Goal: Task Accomplishment & Management: Manage account settings

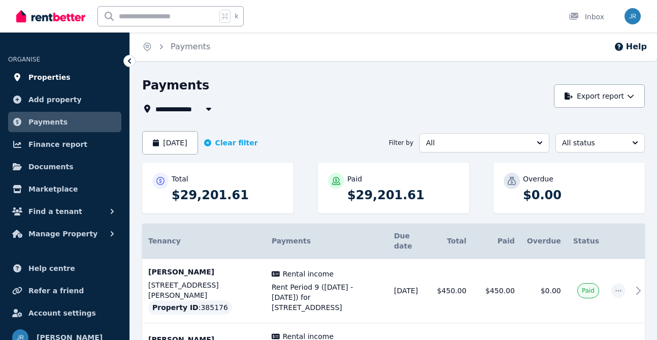
click at [64, 77] on span "Properties" at bounding box center [49, 77] width 42 height 12
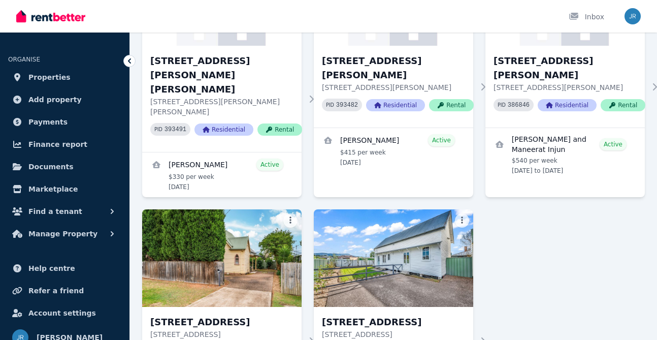
scroll to position [1025, 0]
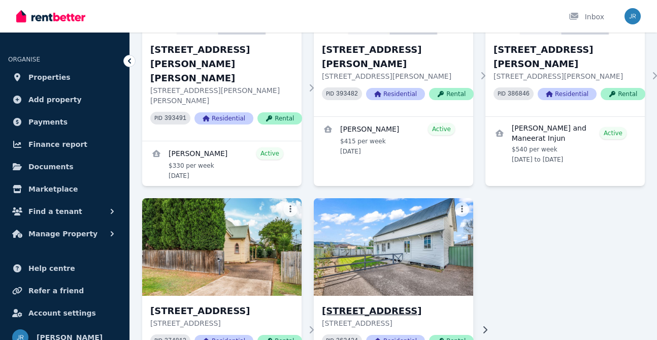
click at [399, 195] on img at bounding box center [394, 246] width 168 height 103
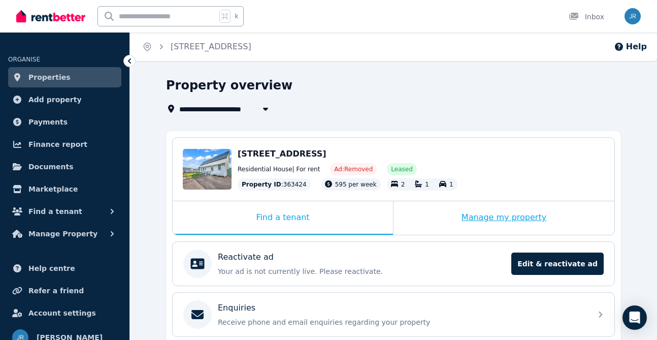
click at [515, 219] on div "Manage my property" at bounding box center [503, 218] width 221 height 34
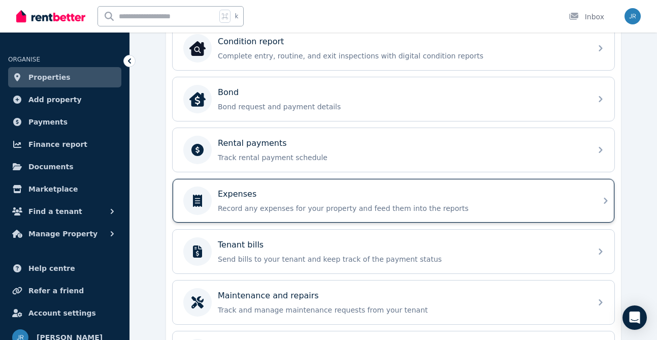
scroll to position [347, 0]
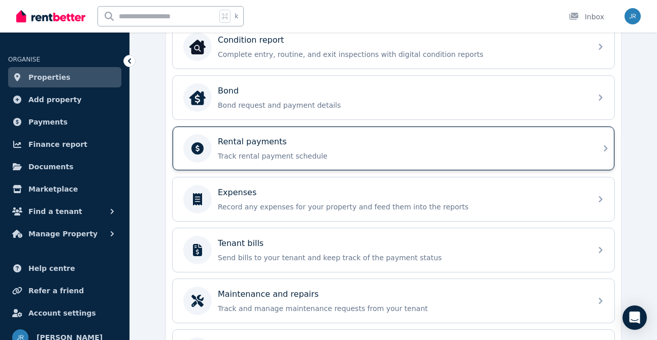
click at [502, 148] on div "Rental payments Track rental payment schedule" at bounding box center [402, 148] width 368 height 25
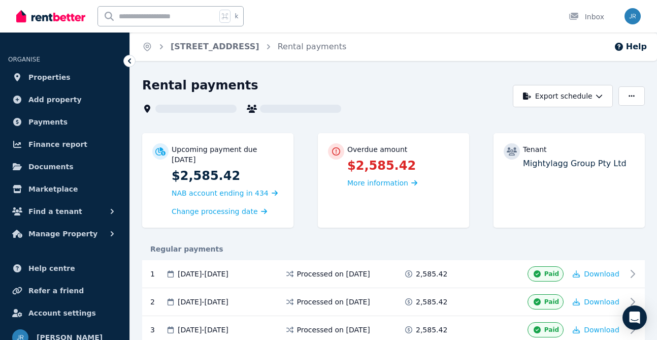
scroll to position [233, 0]
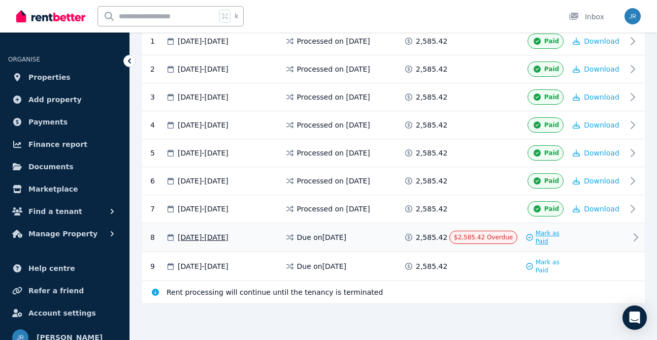
click at [534, 235] on div "Mark as Paid" at bounding box center [545, 237] width 40 height 16
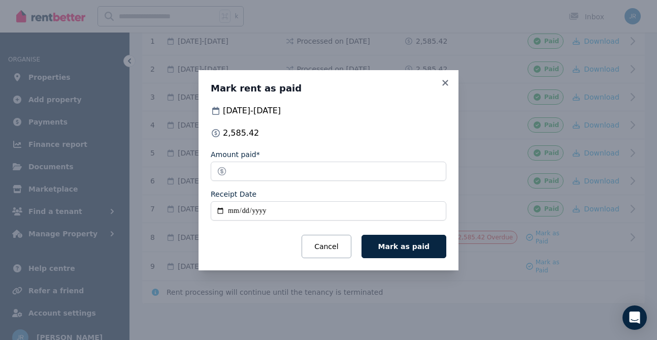
click at [232, 210] on input "Receipt Date" at bounding box center [329, 210] width 236 height 19
click at [219, 210] on input "Receipt Date" at bounding box center [329, 210] width 236 height 19
type input "**********"
click at [422, 246] on span "Mark as paid" at bounding box center [403, 246] width 51 height 8
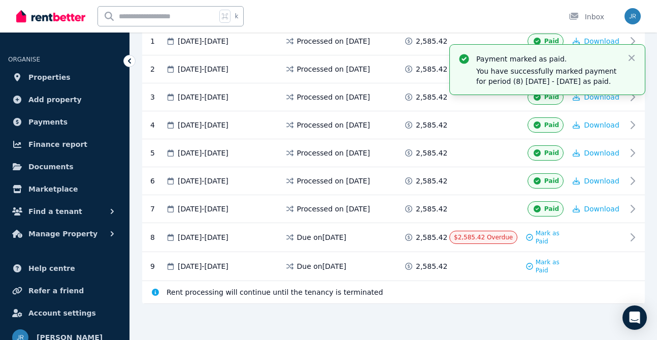
scroll to position [232, 0]
